Goal: Check status

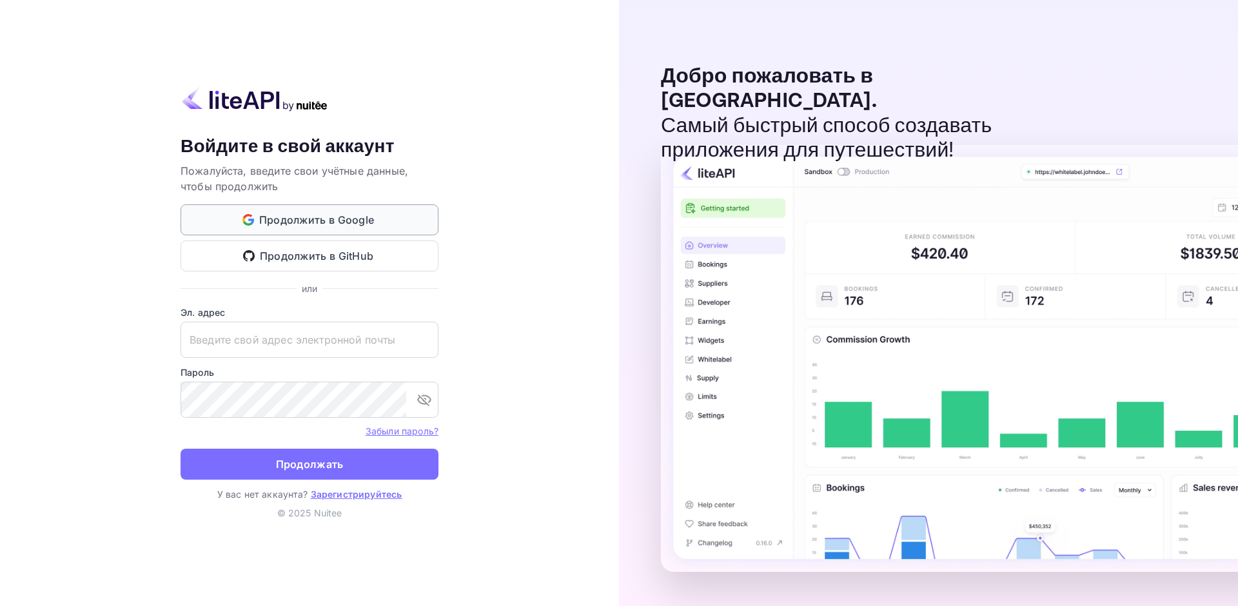
type input "[EMAIL_ADDRESS][DOMAIN_NAME]"
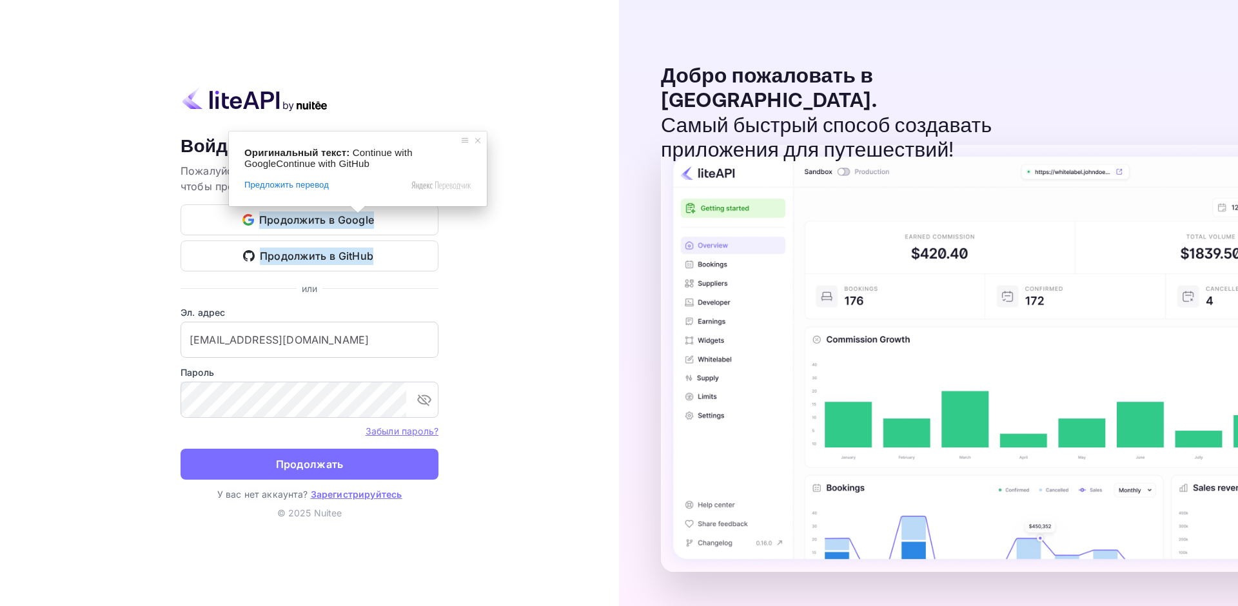
click at [353, 213] on span at bounding box center [357, 210] width 17 height 8
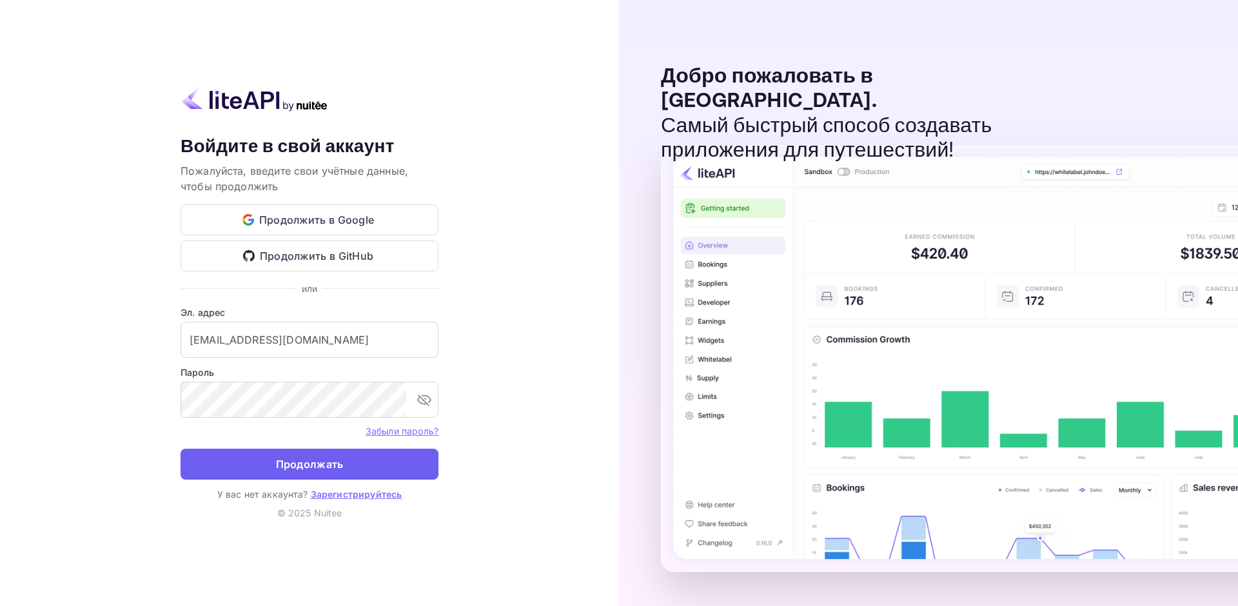
click at [307, 464] on ya-tr-span "Продолжать" at bounding box center [310, 464] width 68 height 17
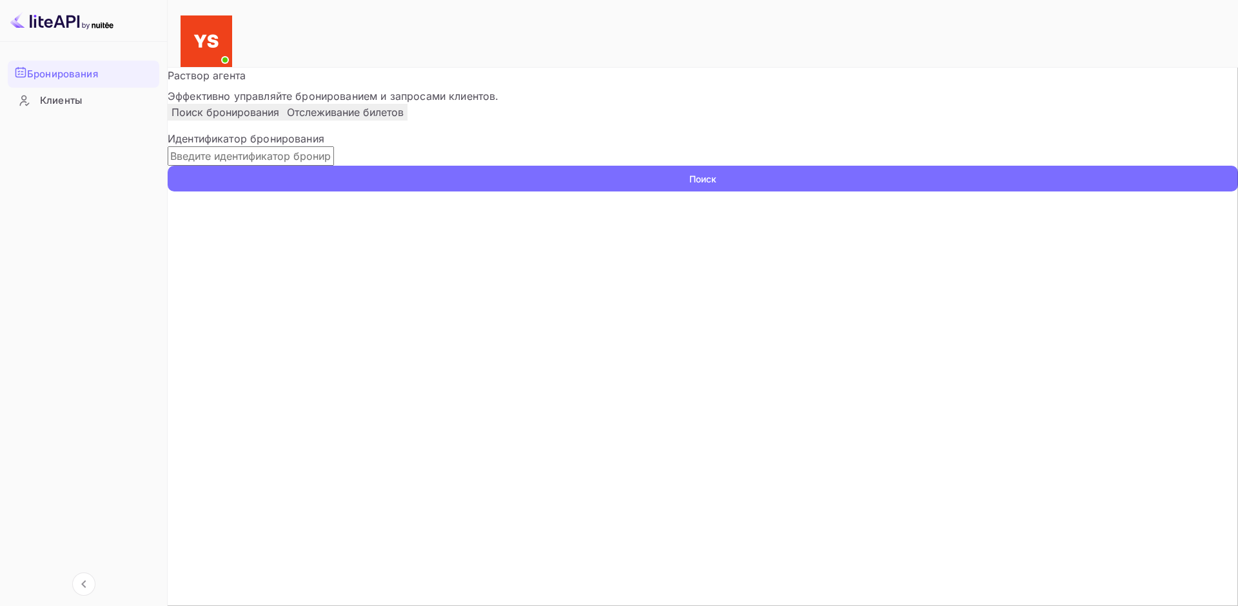
paste input "9882684"
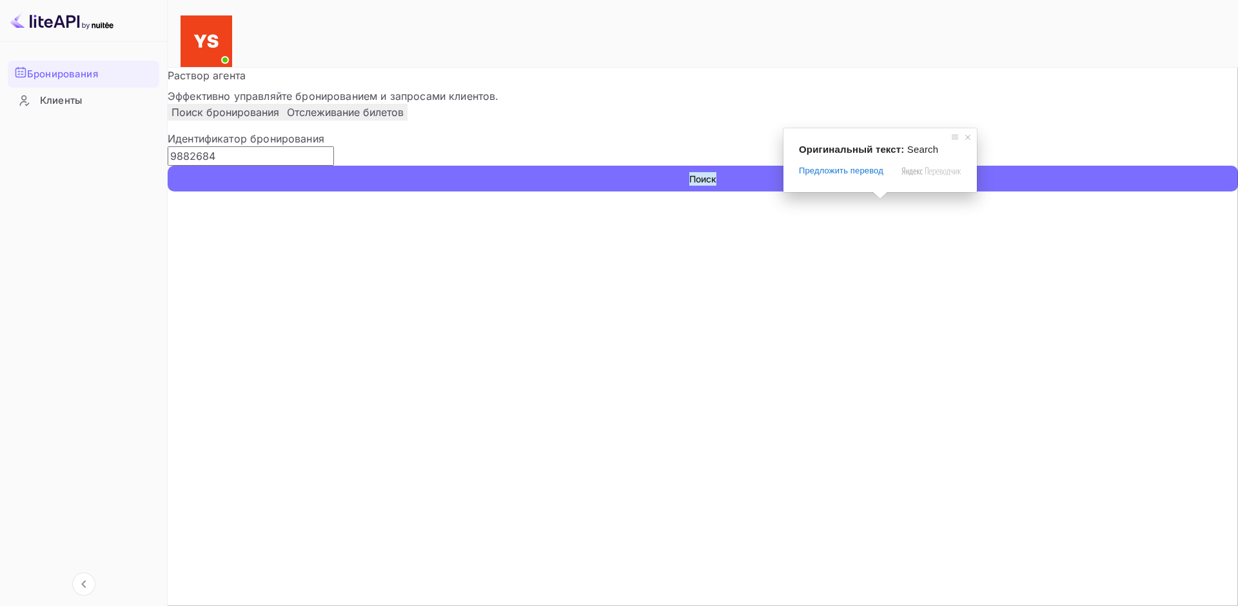
type input "9882684"
click at [877, 199] on span at bounding box center [880, 195] width 17 height 8
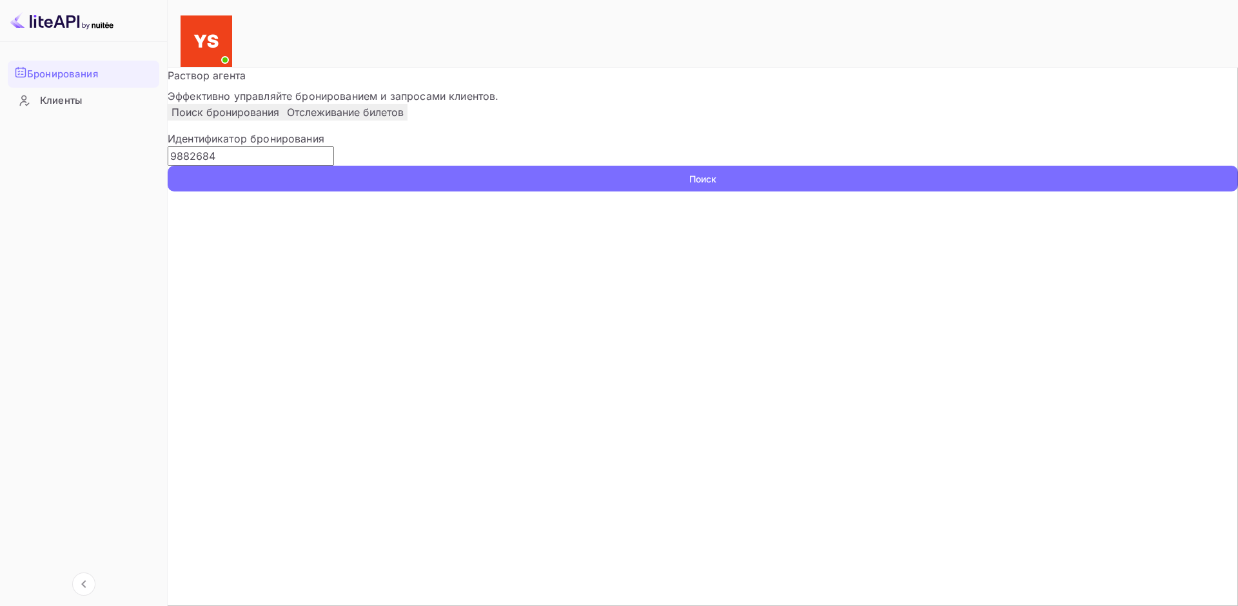
click at [907, 191] on button "Поиск" at bounding box center [703, 179] width 1070 height 26
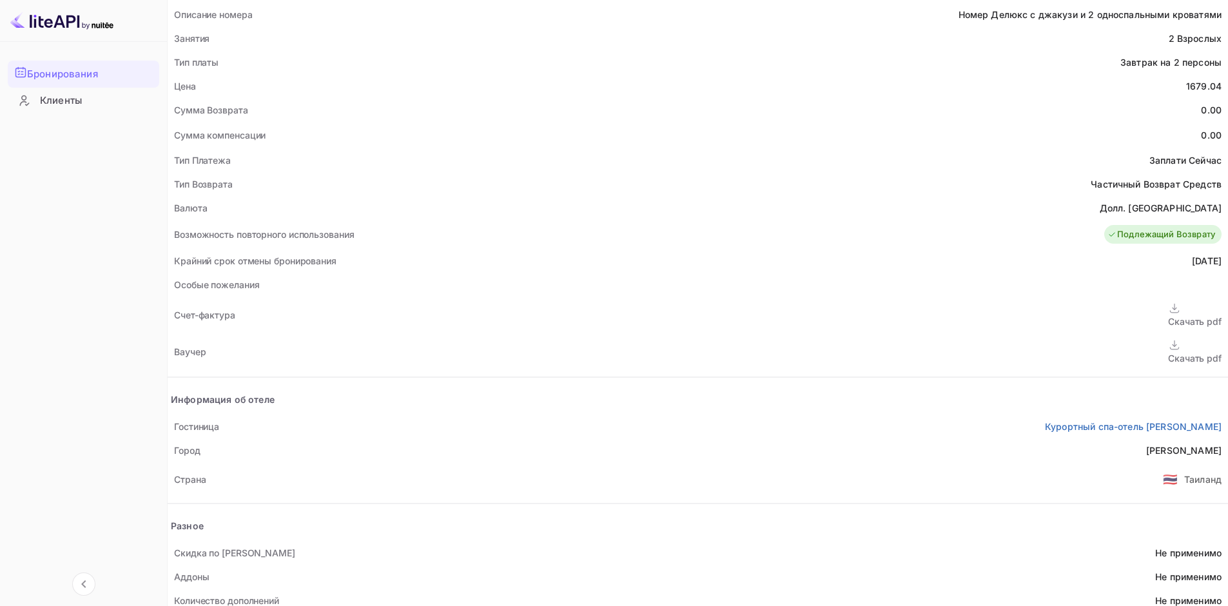
scroll to position [459, 0]
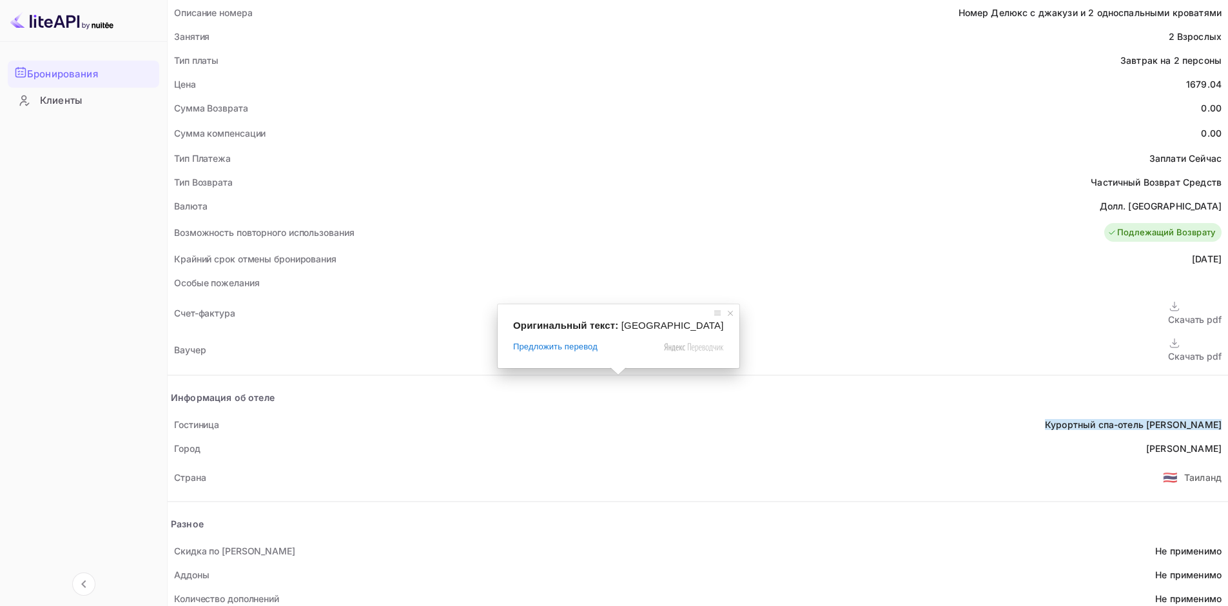
click at [627, 375] on span at bounding box center [618, 372] width 17 height 8
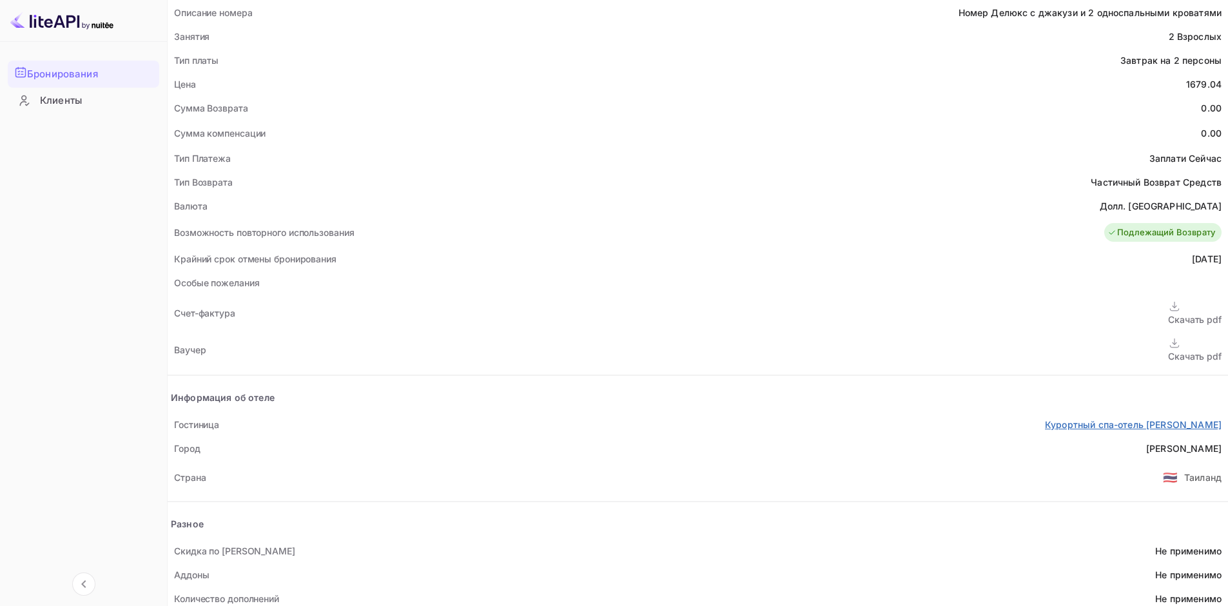
click at [561, 389] on body "Бронирования Клиенты Now you can check your travel website directly from the li…" at bounding box center [614, 353] width 1228 height 1624
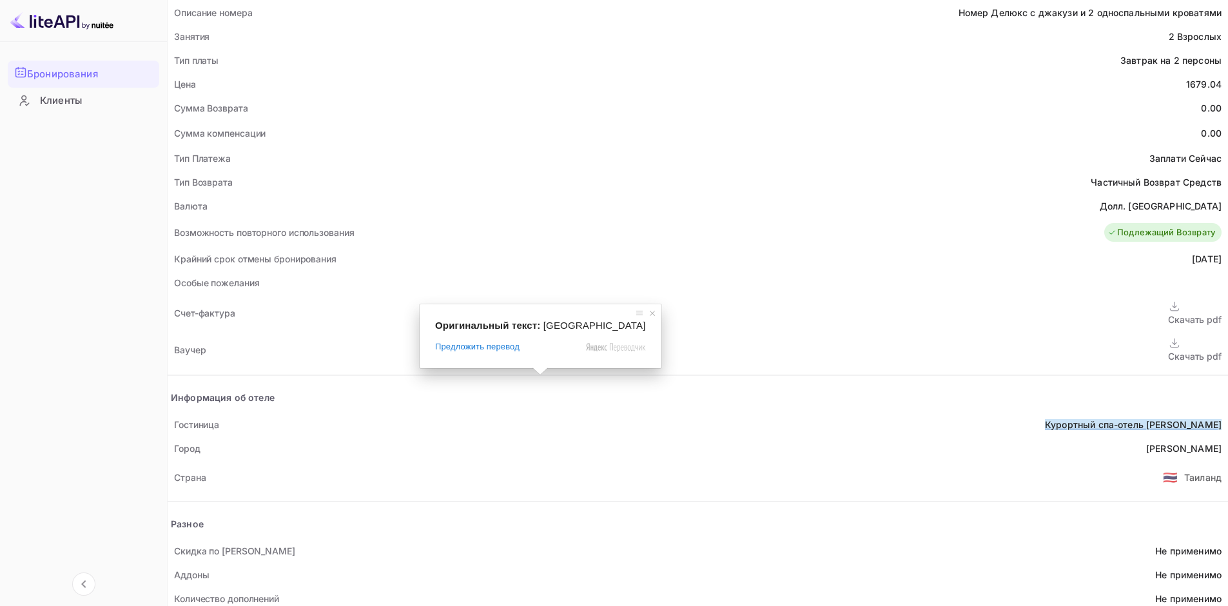
click at [549, 391] on body "Бронирования Клиенты Now you can check your travel website directly from the li…" at bounding box center [614, 353] width 1228 height 1624
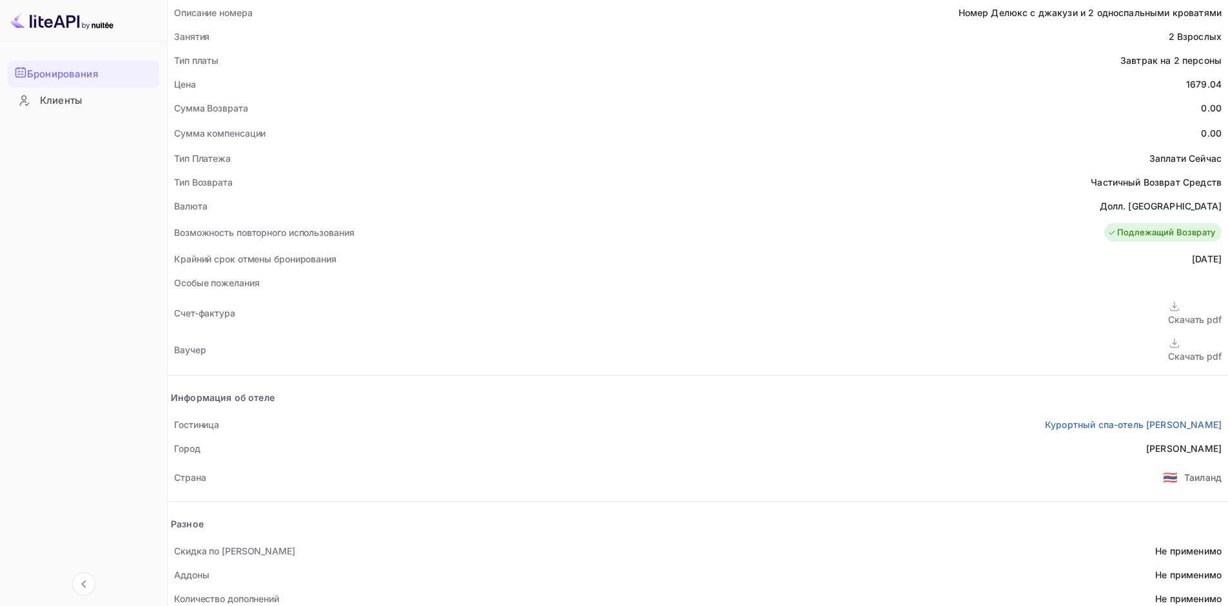
click at [1168, 351] on ya-tr-span "Скачать pdf" at bounding box center [1195, 356] width 54 height 11
